Goal: Book appointment/travel/reservation

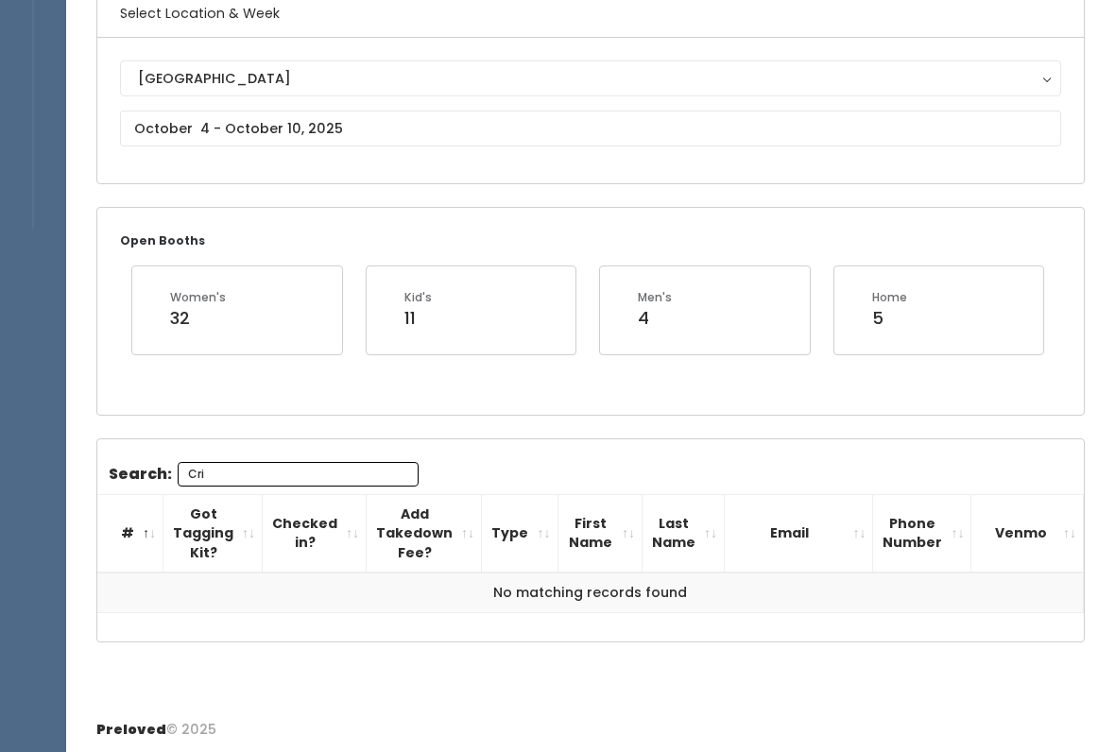
type input "Cri"
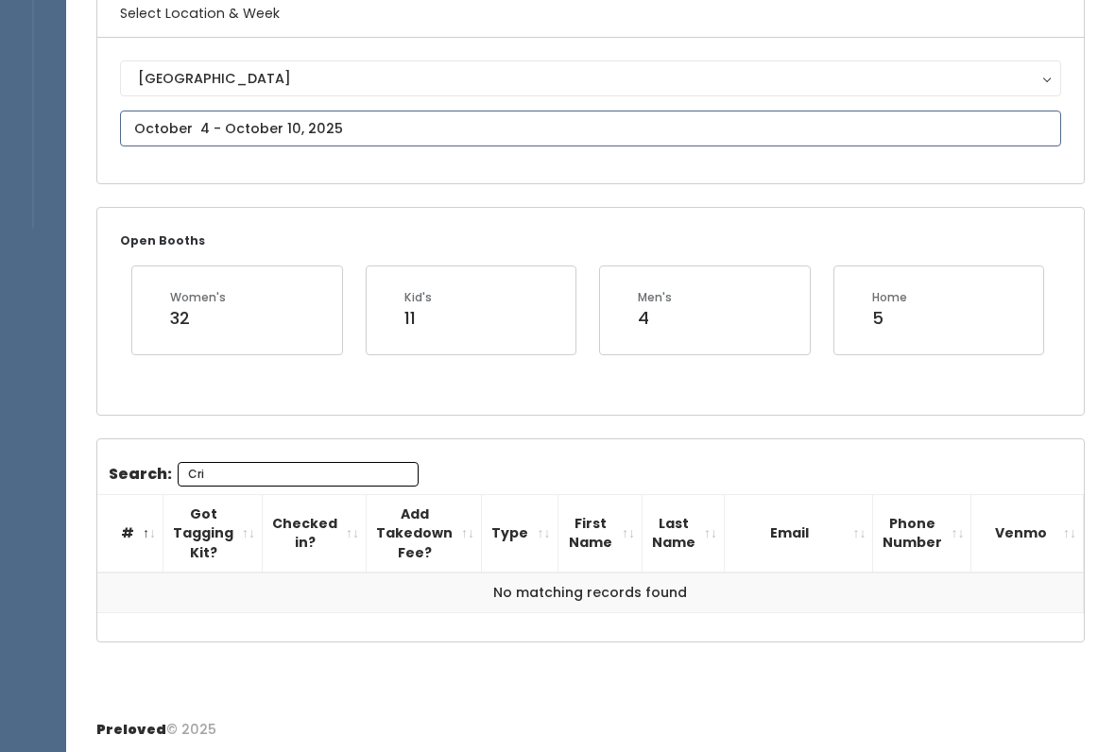
click at [302, 128] on input "text" at bounding box center [590, 129] width 941 height 36
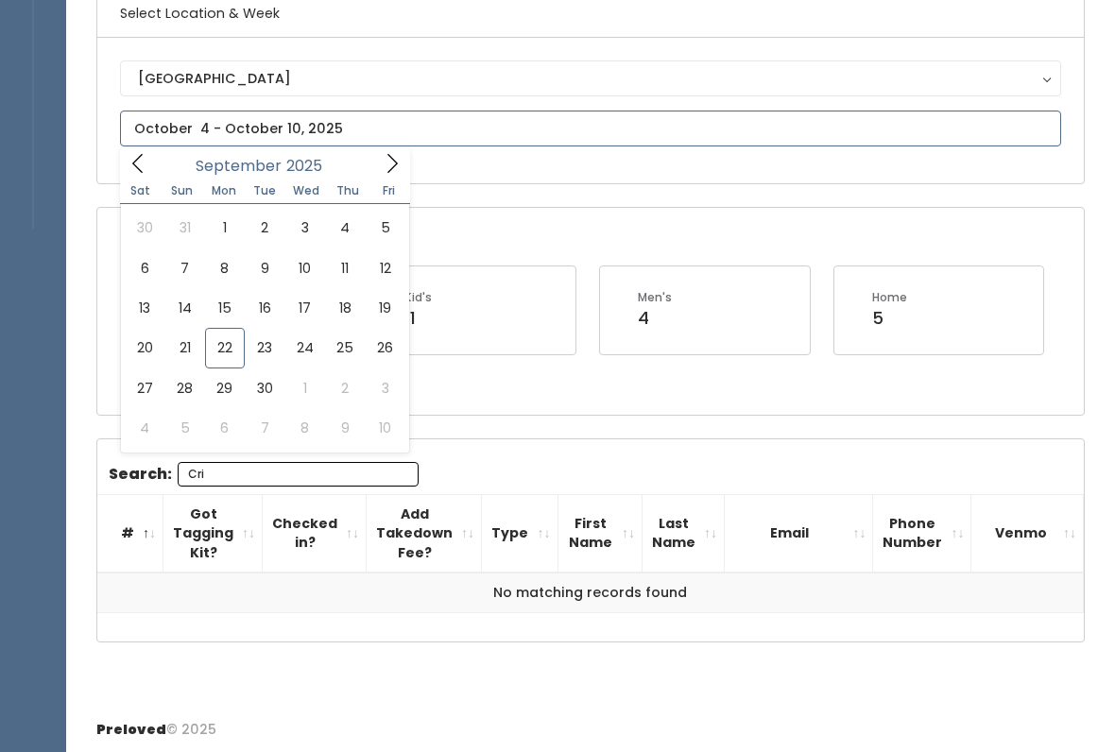
click at [388, 167] on icon at bounding box center [392, 163] width 21 height 21
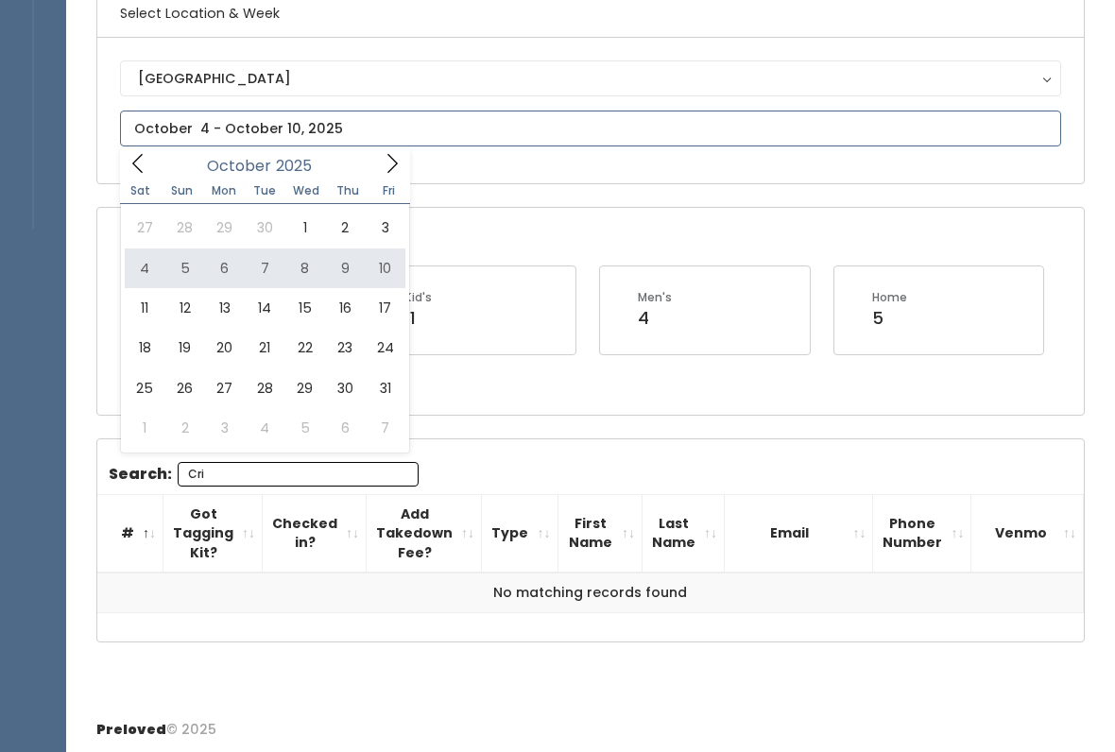
type input "October 4 to October 10"
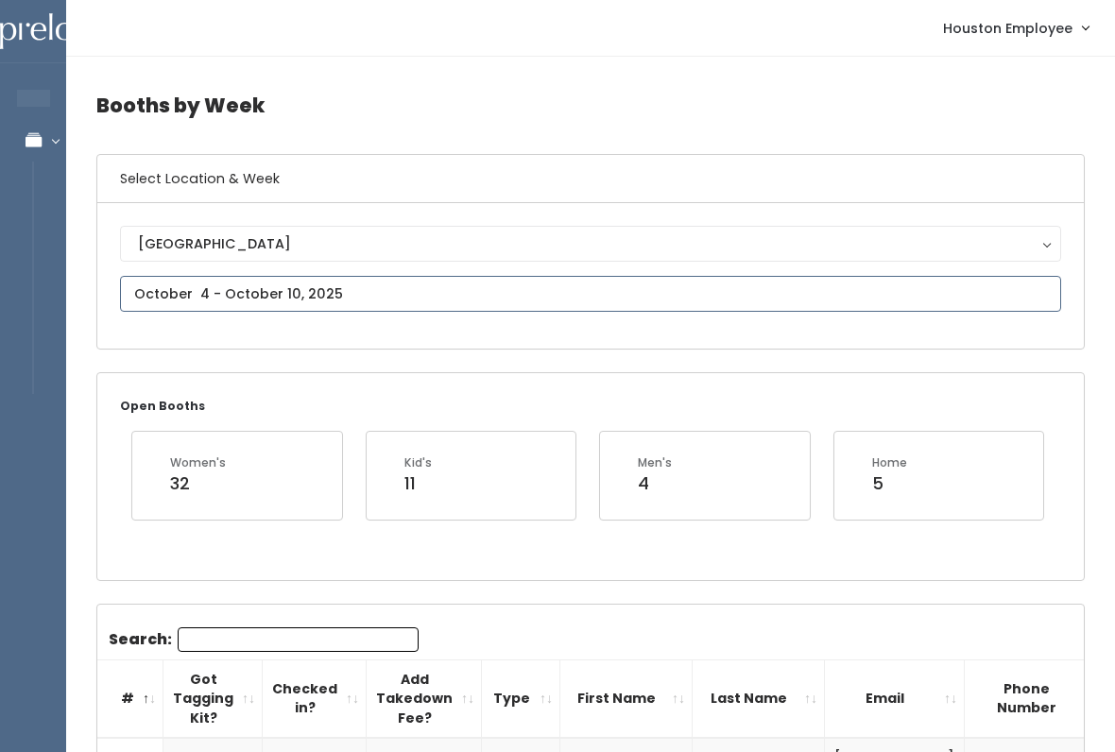
click at [423, 305] on input "text" at bounding box center [590, 294] width 941 height 36
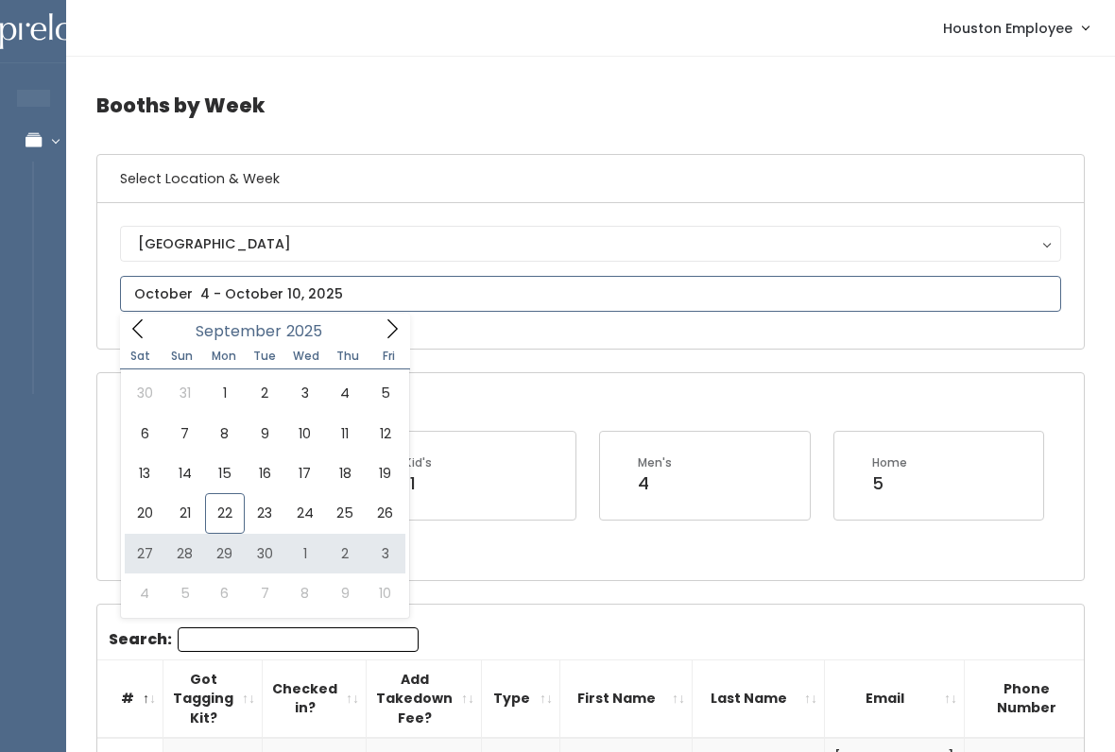
type input "September 27 to October 3"
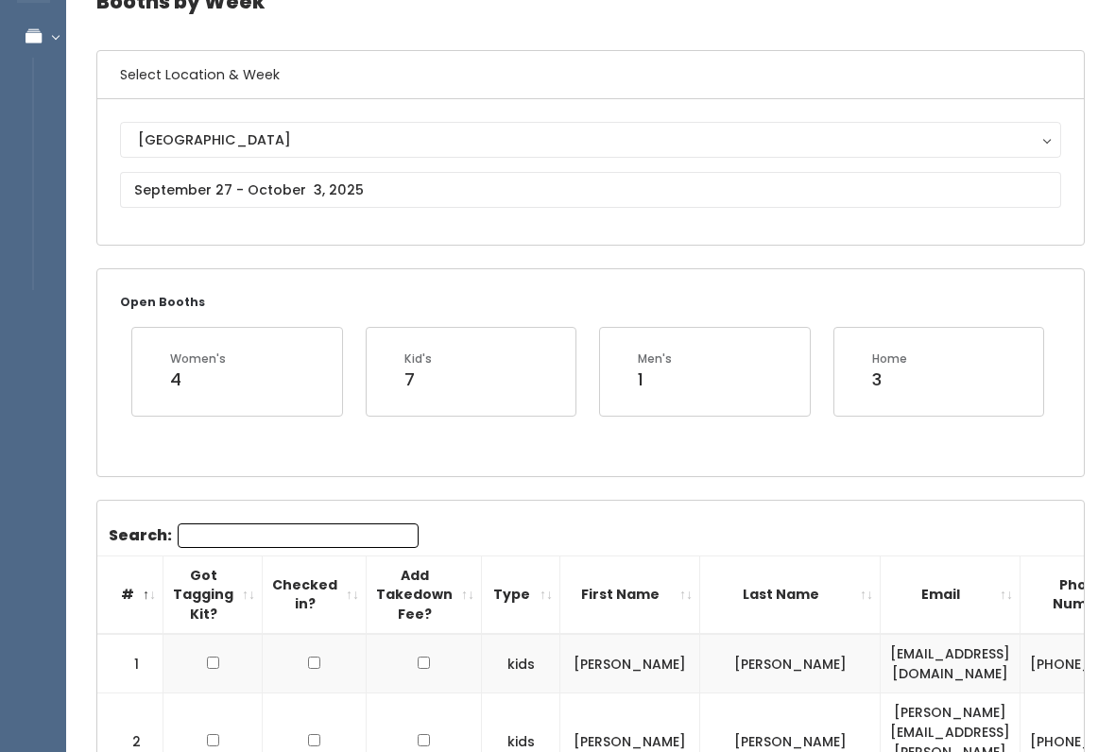
scroll to position [113, 0]
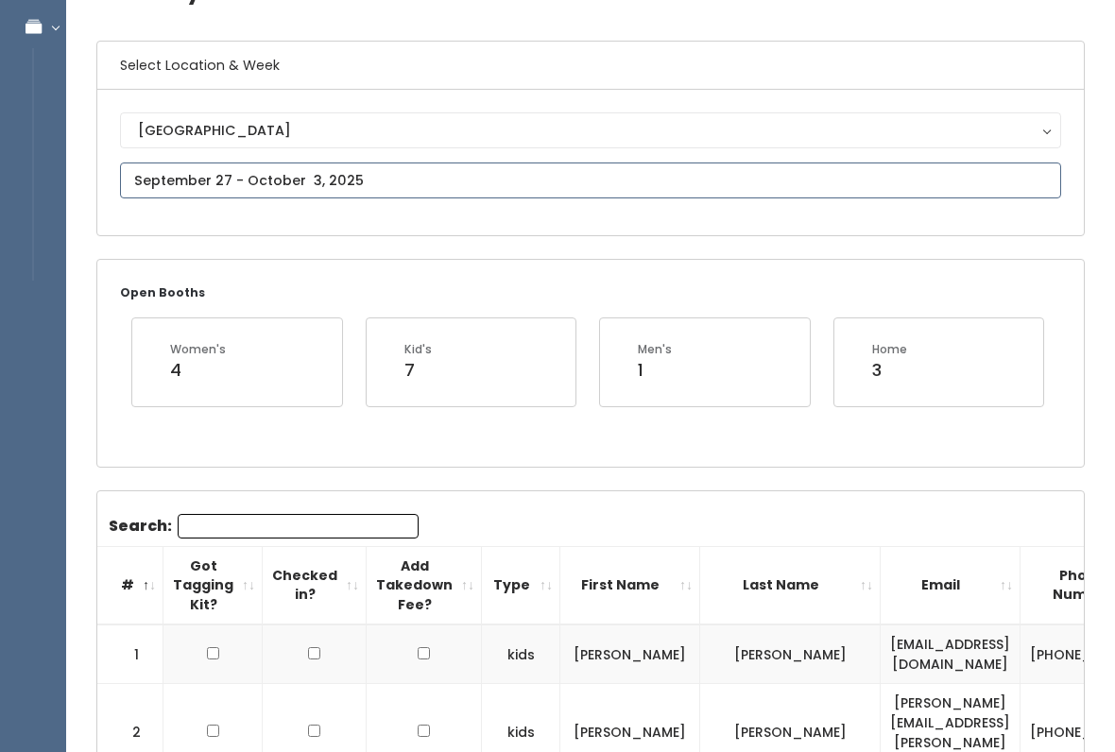
click at [424, 193] on input "text" at bounding box center [590, 181] width 941 height 36
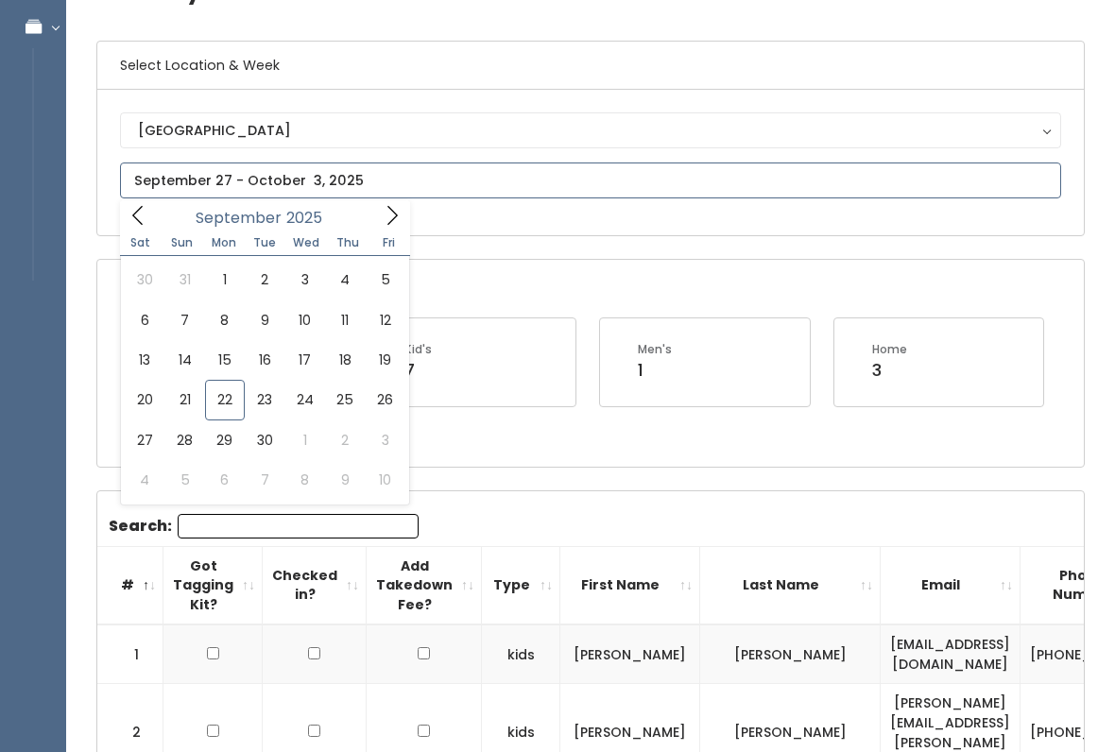
click at [397, 208] on icon at bounding box center [392, 215] width 21 height 21
click at [526, 179] on input "text" at bounding box center [590, 181] width 941 height 36
click at [143, 214] on icon at bounding box center [138, 215] width 21 height 21
type input "[DATE] to [DATE]"
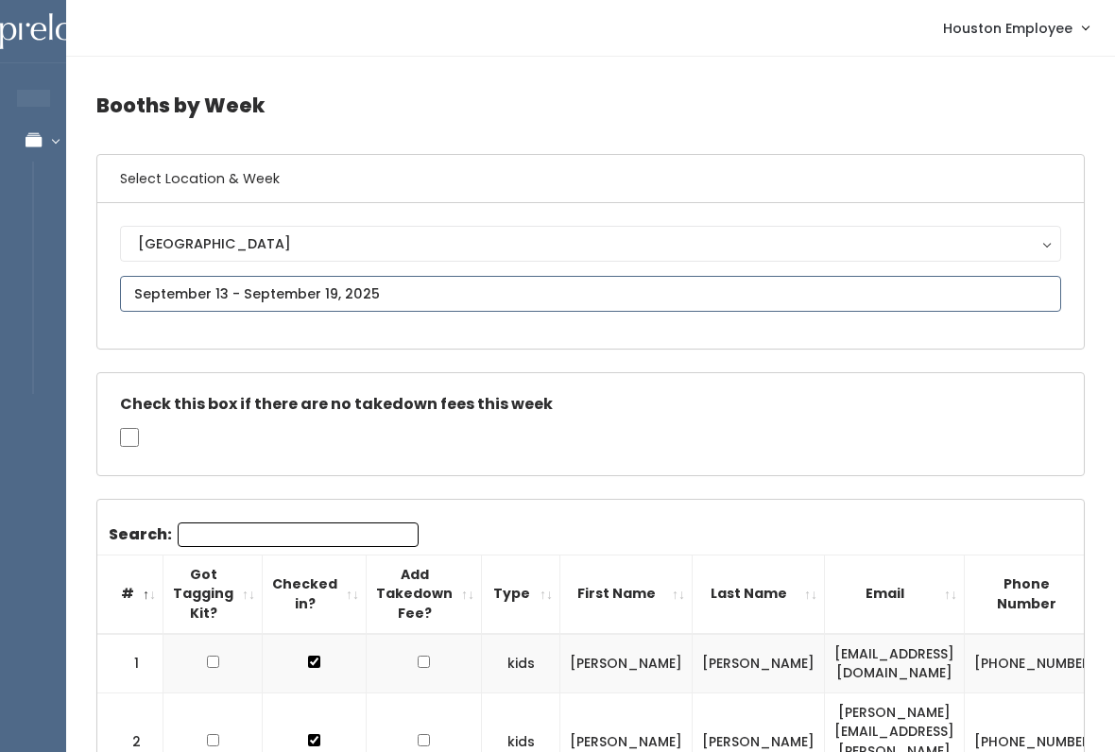
click at [770, 297] on input "text" at bounding box center [590, 294] width 941 height 36
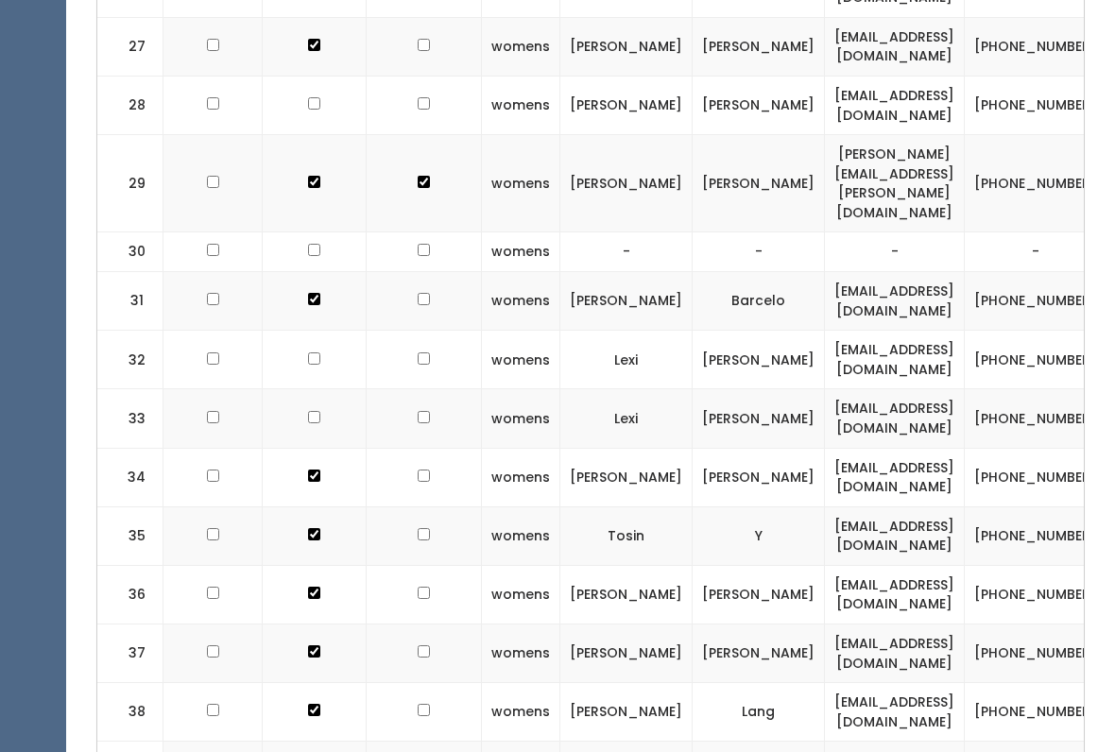
scroll to position [2321, 0]
